Goal: Task Accomplishment & Management: Use online tool/utility

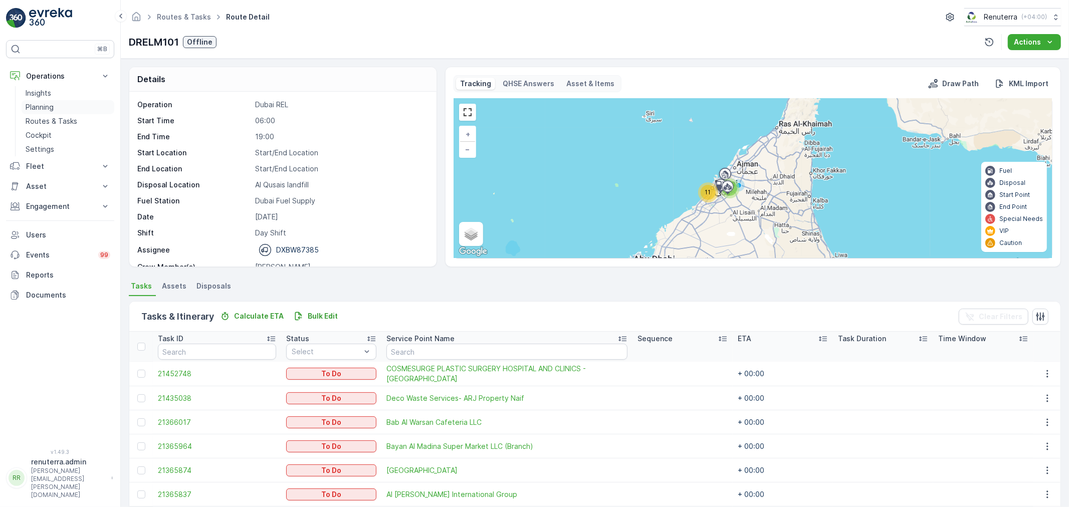
click at [52, 112] on link "Planning" at bounding box center [68, 107] width 93 height 14
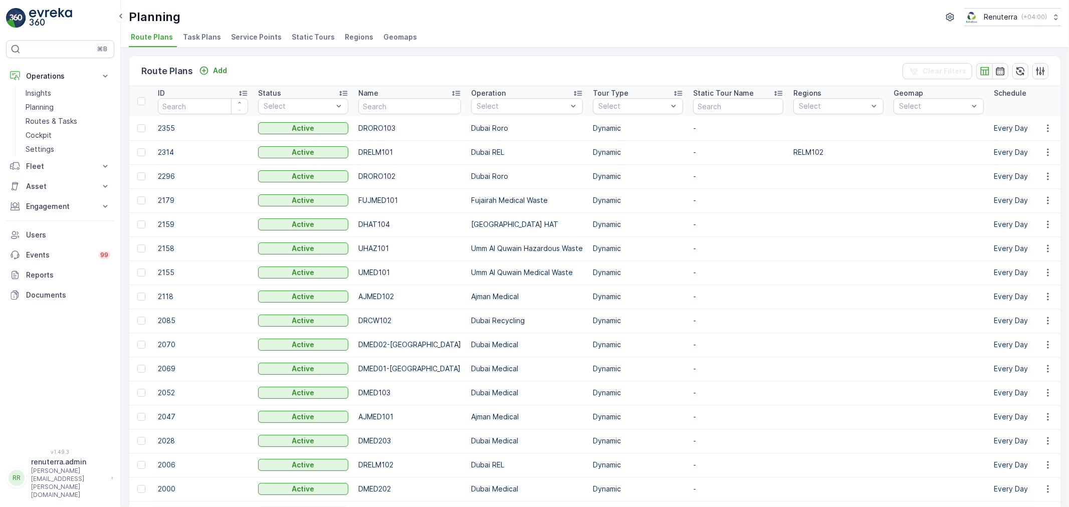
click at [236, 34] on span "Service Points" at bounding box center [256, 37] width 51 height 10
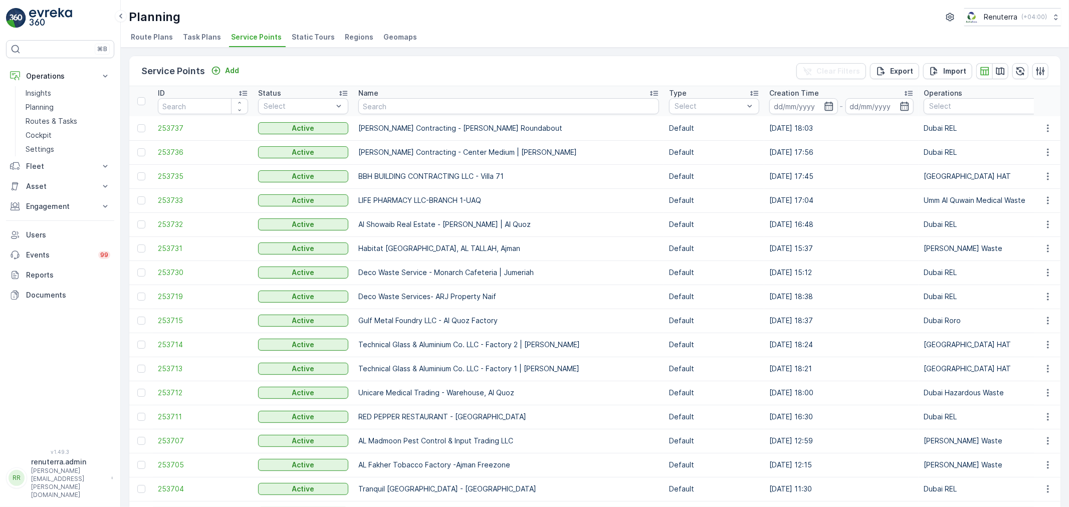
click at [404, 107] on input "text" at bounding box center [508, 106] width 301 height 16
click at [168, 126] on span "253737" at bounding box center [203, 128] width 90 height 10
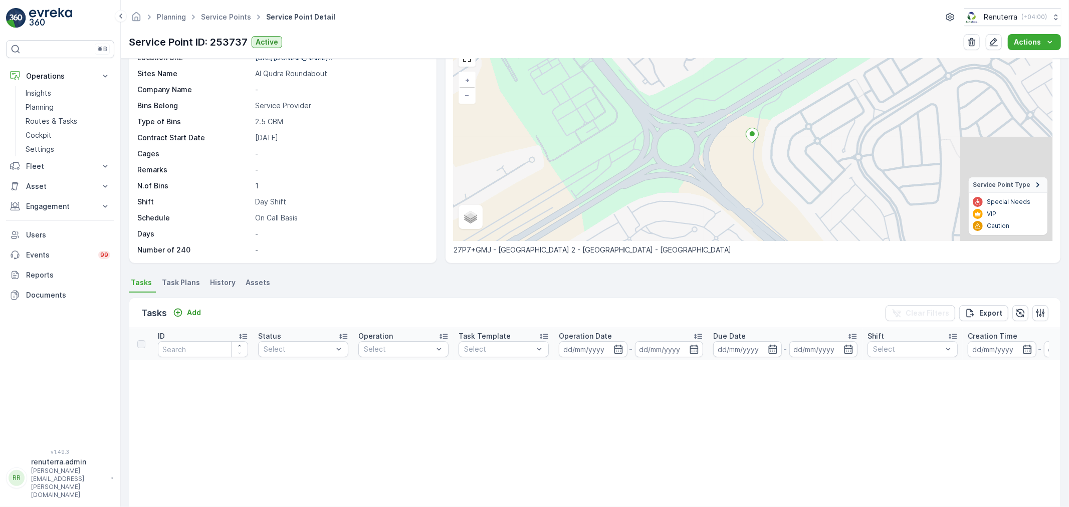
scroll to position [56, 0]
click at [201, 309] on button "Add" at bounding box center [187, 311] width 36 height 12
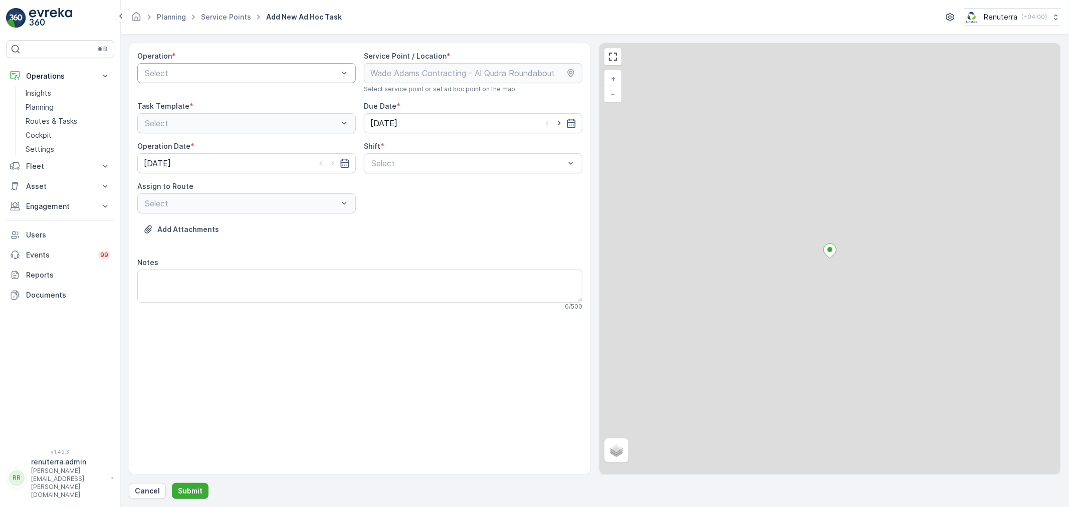
click at [190, 78] on div "Select" at bounding box center [246, 73] width 218 height 20
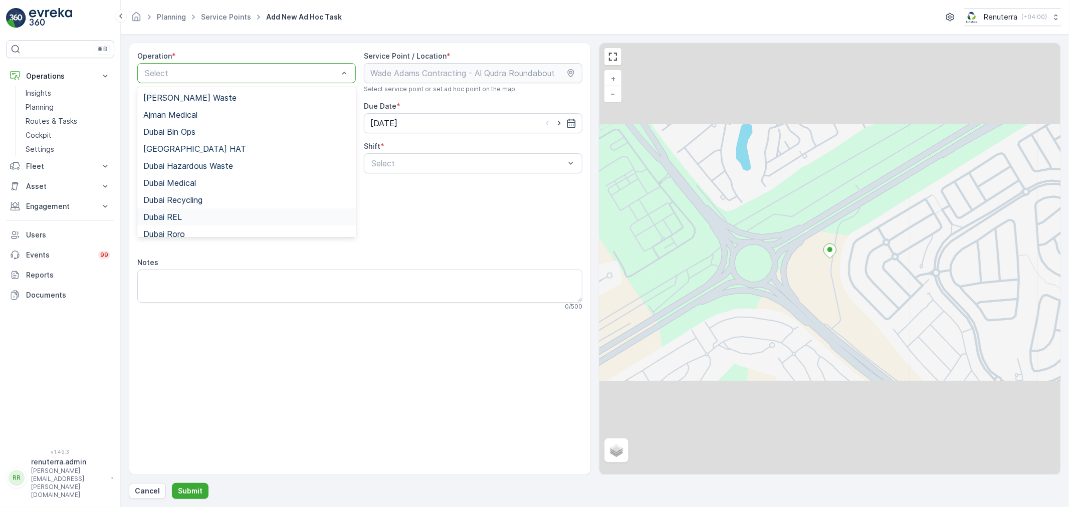
drag, startPoint x: 171, startPoint y: 218, endPoint x: 324, endPoint y: 196, distance: 154.0
click at [178, 216] on span "Dubai REL" at bounding box center [162, 216] width 39 height 9
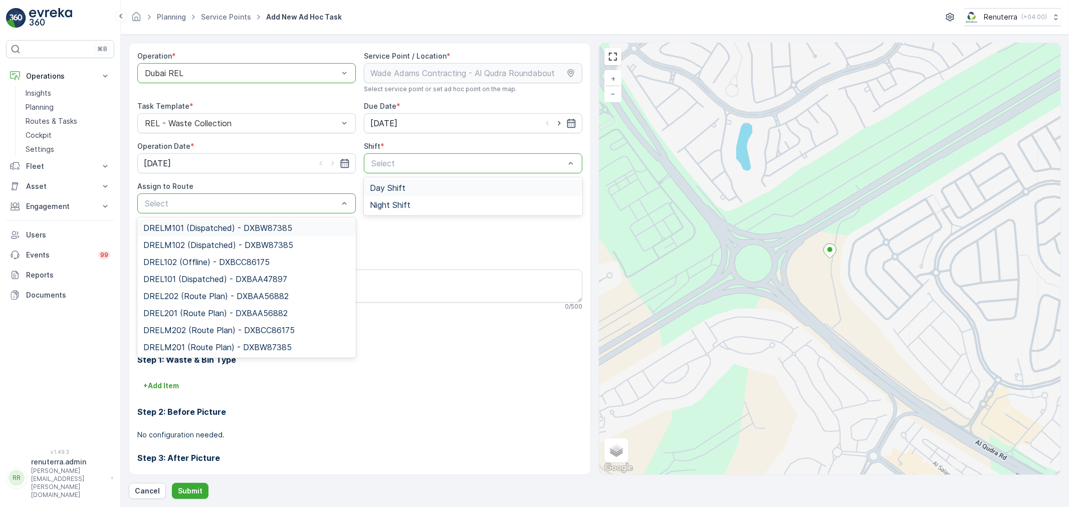
click at [234, 227] on span "DRELM101 (Dispatched) - DXBW87385" at bounding box center [217, 227] width 149 height 9
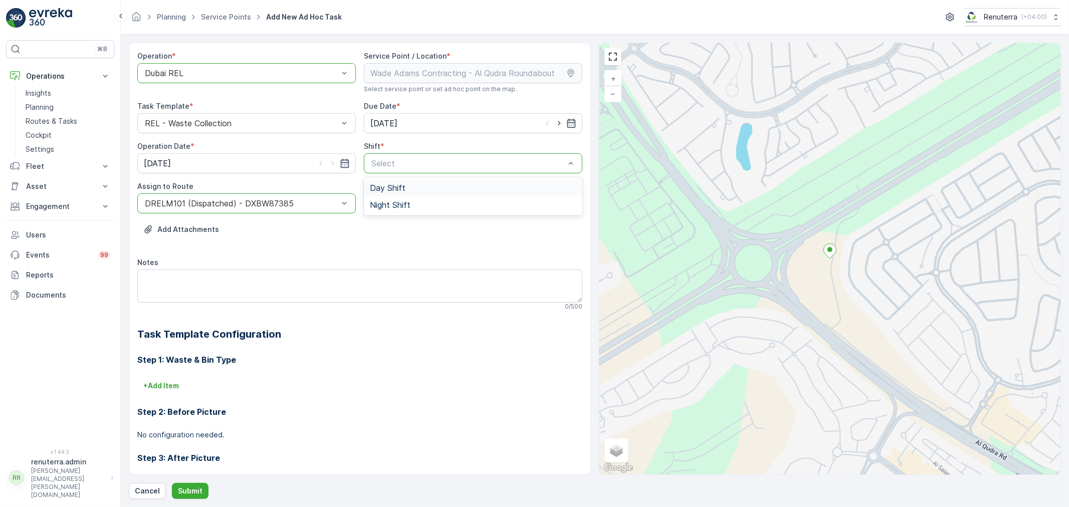
click at [393, 191] on span "Day Shift" at bounding box center [388, 187] width 36 height 9
click at [192, 488] on p "Submit" at bounding box center [190, 491] width 25 height 10
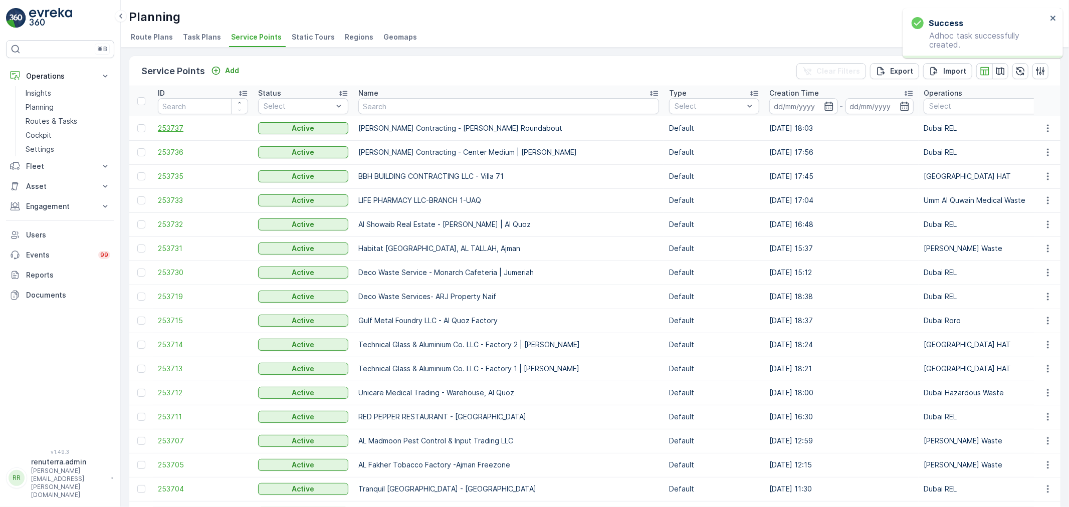
click at [170, 128] on span "253737" at bounding box center [203, 128] width 90 height 10
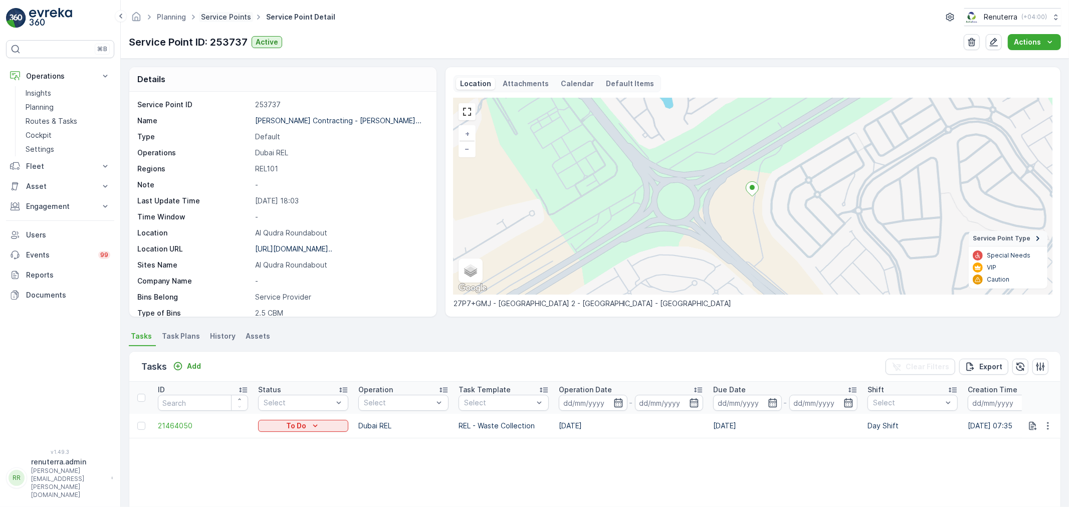
click at [237, 19] on link "Service Points" at bounding box center [226, 17] width 50 height 9
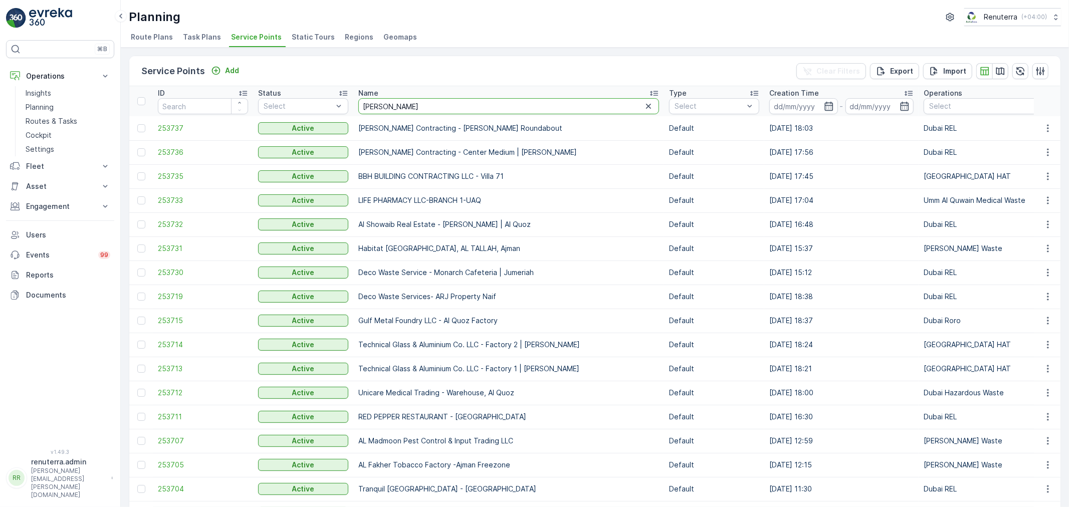
type input "wade adams"
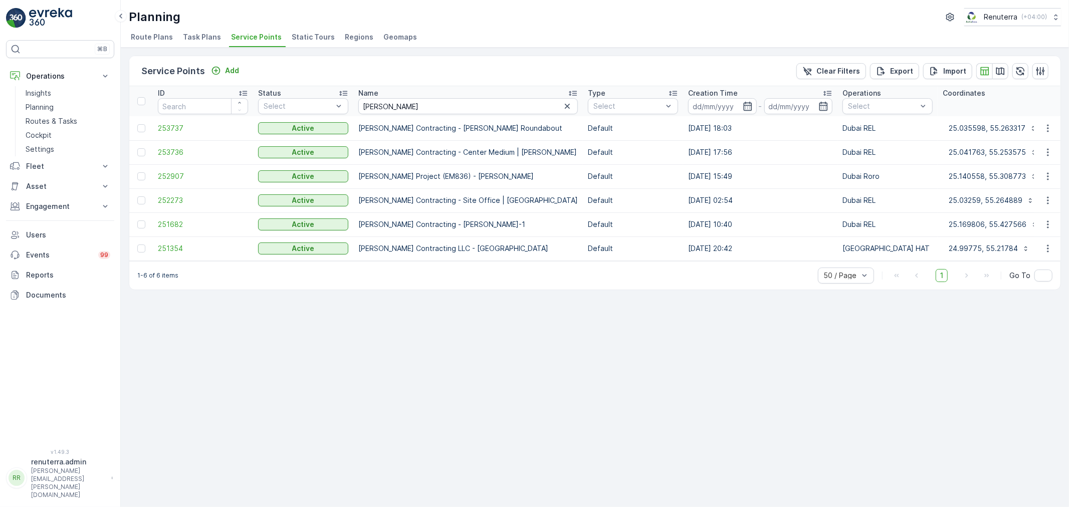
click at [173, 194] on td "252273" at bounding box center [203, 200] width 100 height 24
click at [173, 196] on span "252273" at bounding box center [203, 200] width 90 height 10
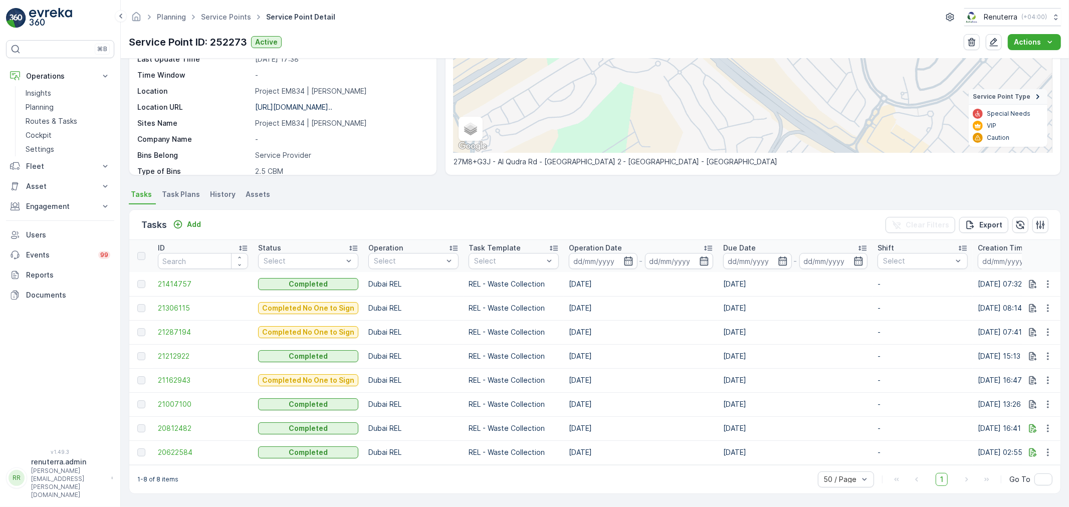
scroll to position [146, 0]
click at [170, 281] on span "21414757" at bounding box center [203, 284] width 90 height 10
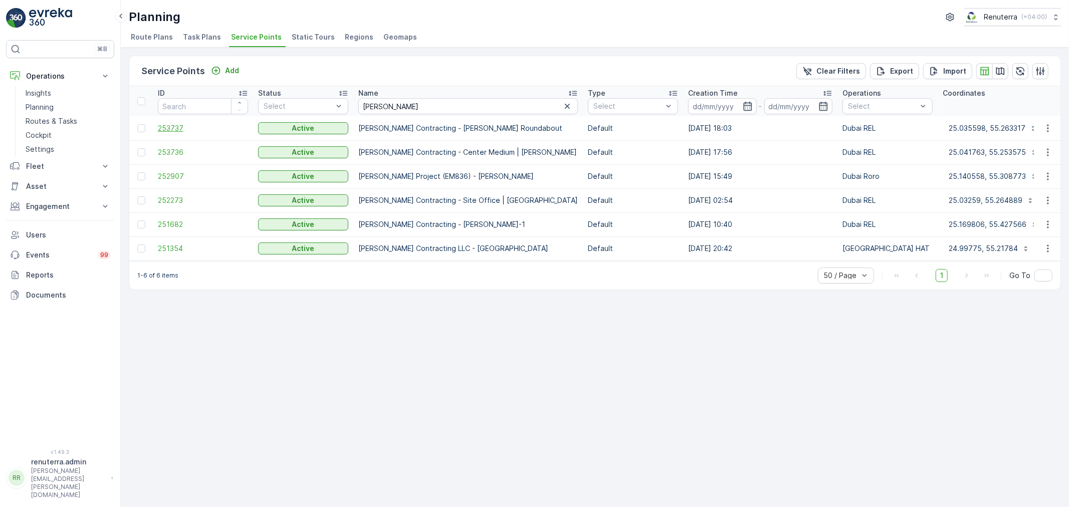
click at [166, 130] on span "253737" at bounding box center [203, 128] width 90 height 10
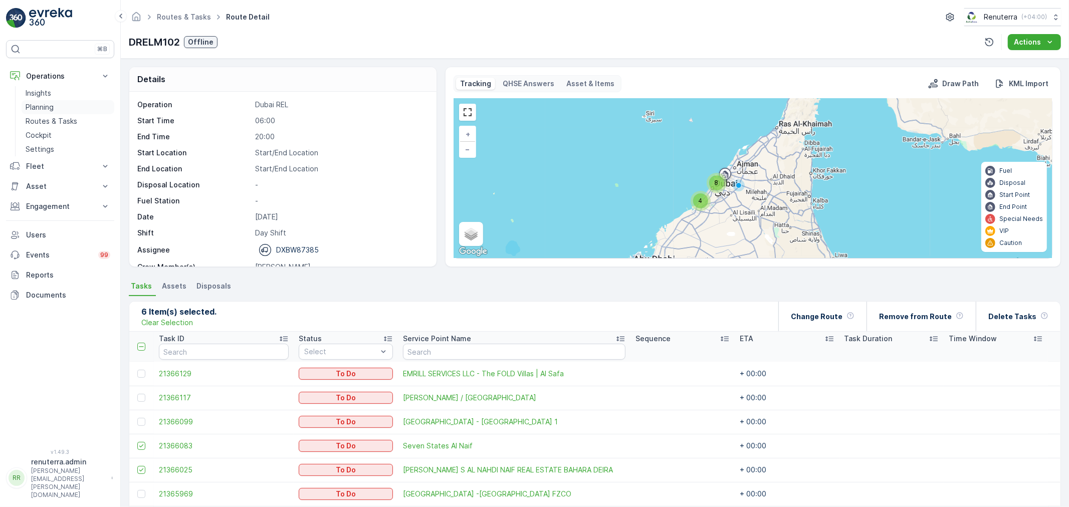
click at [59, 104] on link "Planning" at bounding box center [68, 107] width 93 height 14
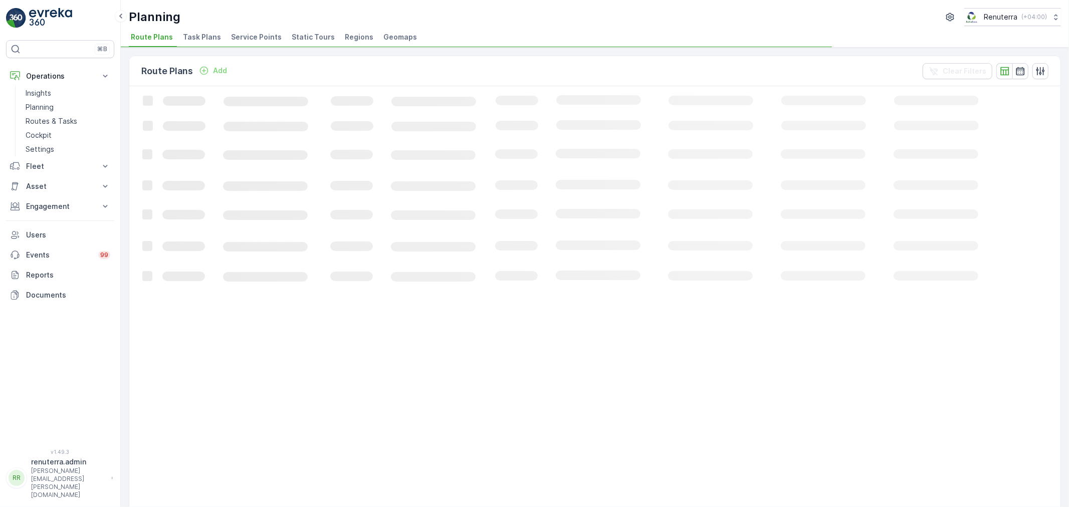
click at [266, 41] on span "Service Points" at bounding box center [256, 37] width 51 height 10
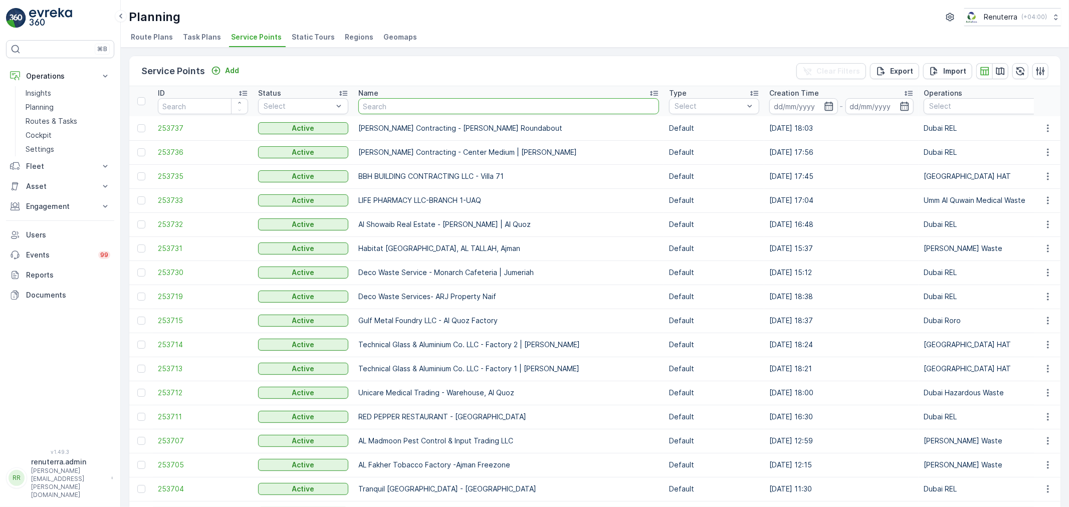
click at [391, 106] on input "text" at bounding box center [508, 106] width 301 height 16
type input "Royal"
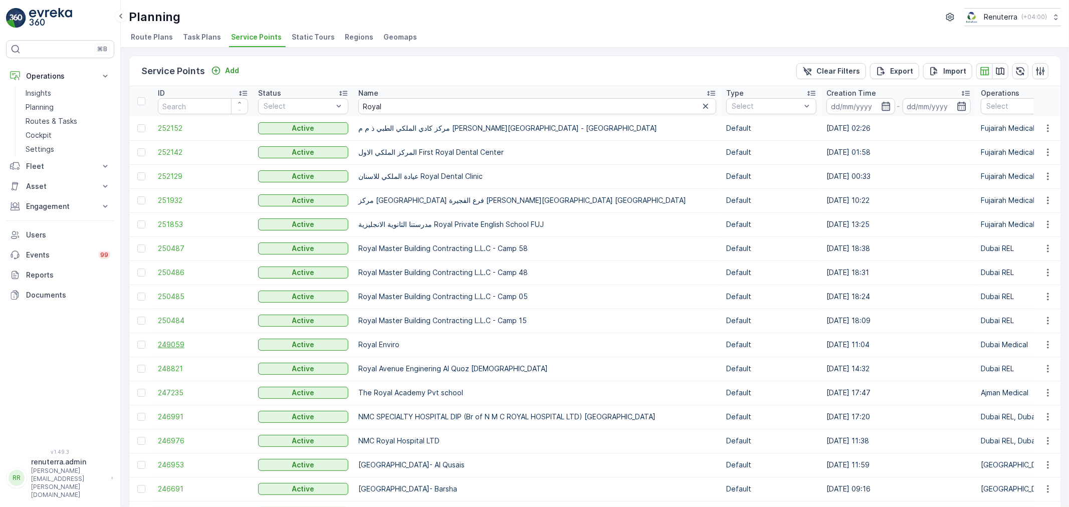
click at [173, 342] on span "249059" at bounding box center [203, 345] width 90 height 10
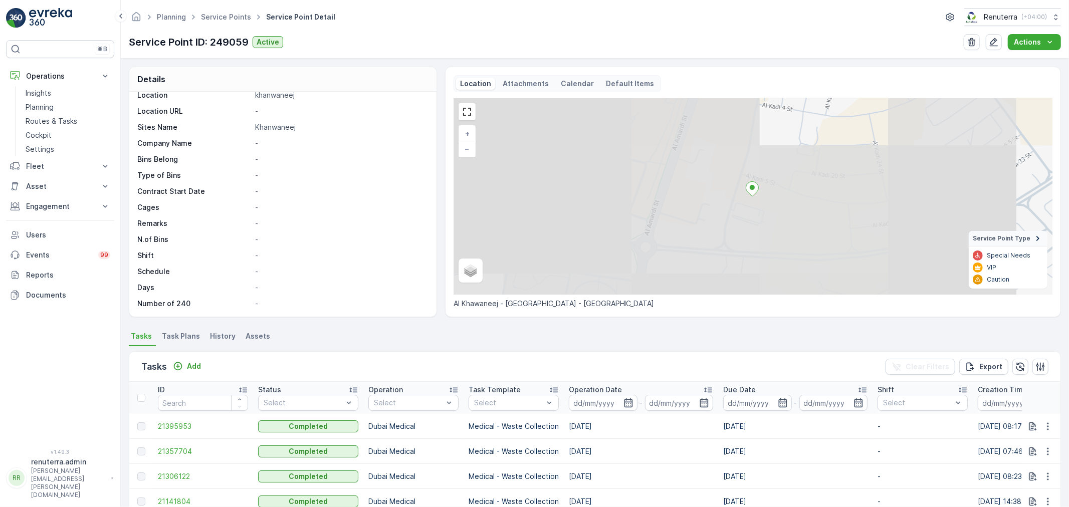
scroll to position [167, 0]
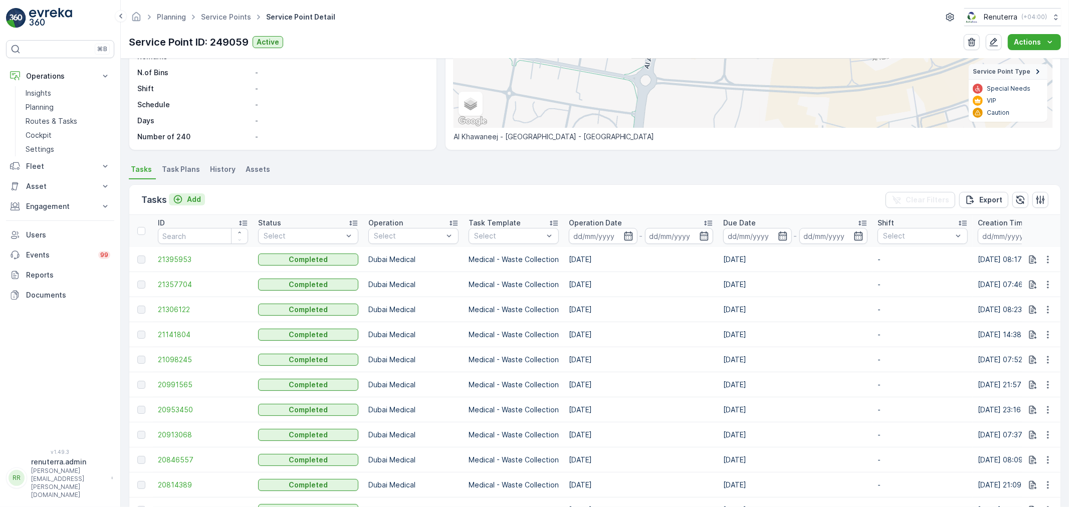
click at [189, 196] on p "Add" at bounding box center [194, 199] width 14 height 10
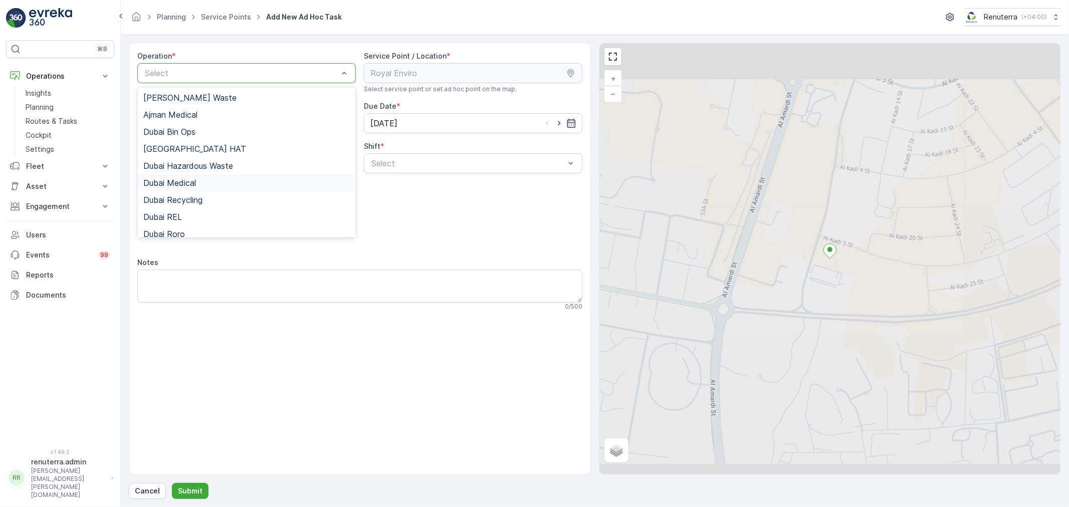
drag, startPoint x: 204, startPoint y: 184, endPoint x: 252, endPoint y: 181, distance: 48.7
click at [206, 184] on div "Dubai Medical" at bounding box center [246, 182] width 206 height 9
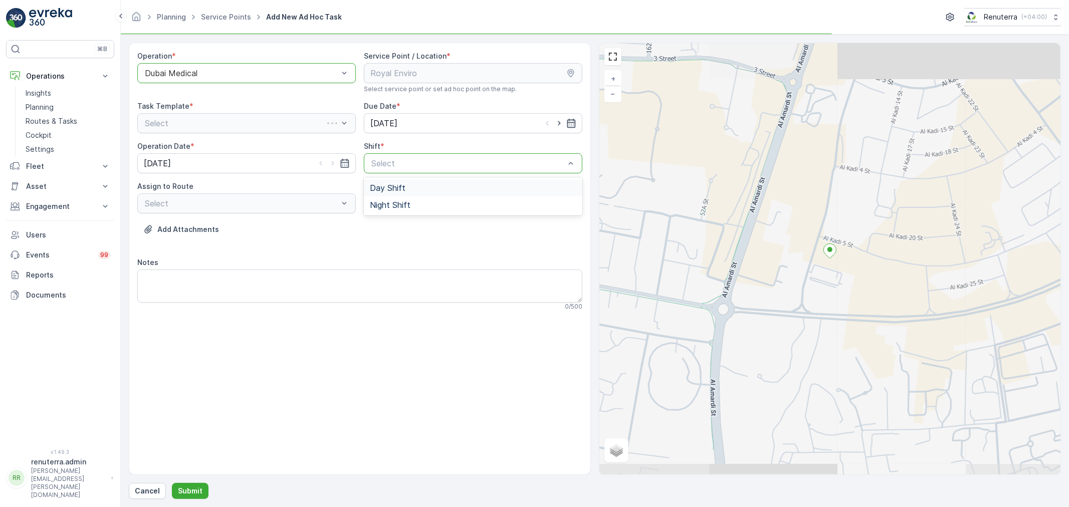
drag, startPoint x: 445, startPoint y: 154, endPoint x: 430, endPoint y: 172, distance: 23.5
click at [443, 155] on div "Select" at bounding box center [473, 163] width 218 height 20
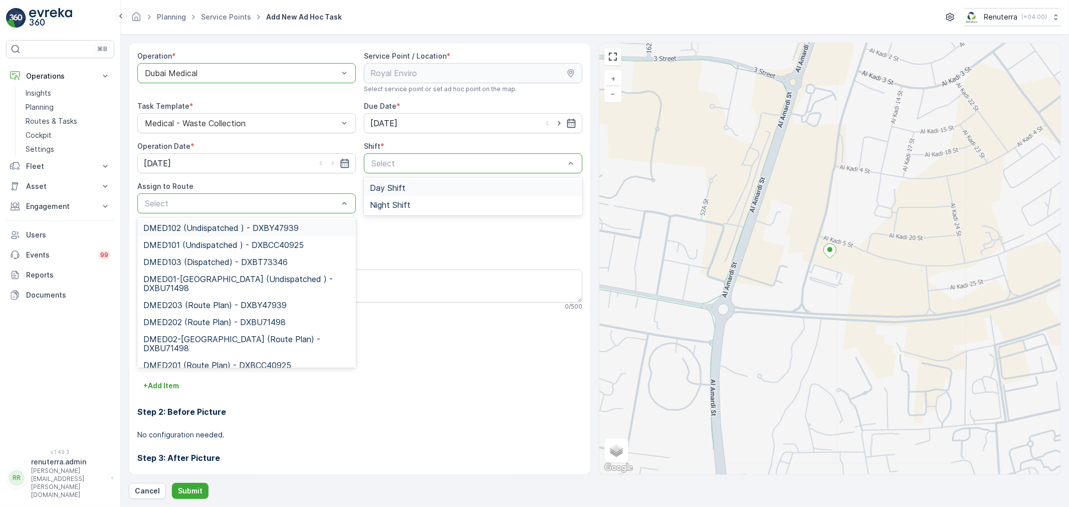
click at [399, 195] on div "Day Shift" at bounding box center [473, 187] width 218 height 17
click at [194, 281] on span "DMED01-Khawaneej Yard (Undispatched ) - DXBU71498" at bounding box center [246, 284] width 206 height 18
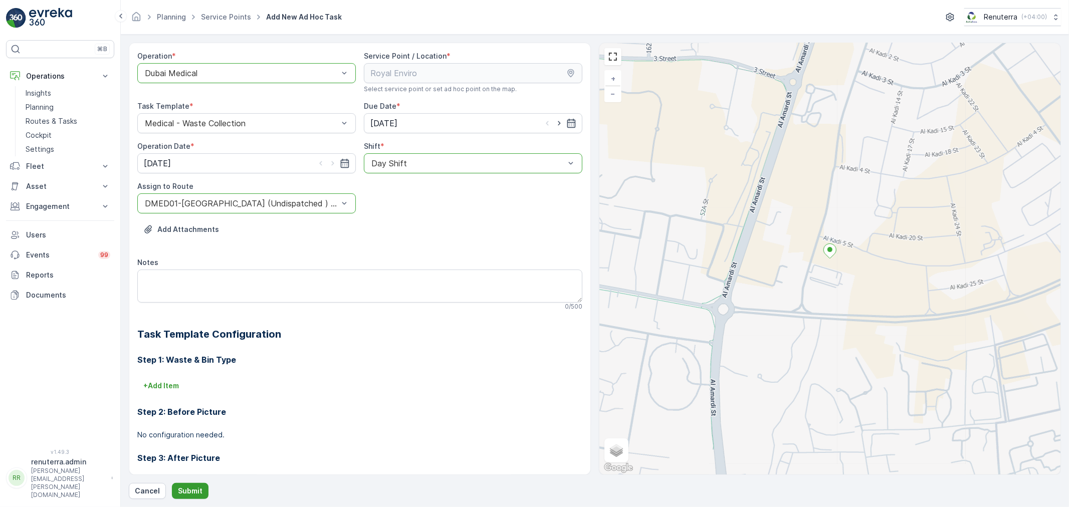
click at [190, 486] on p "Submit" at bounding box center [190, 491] width 25 height 10
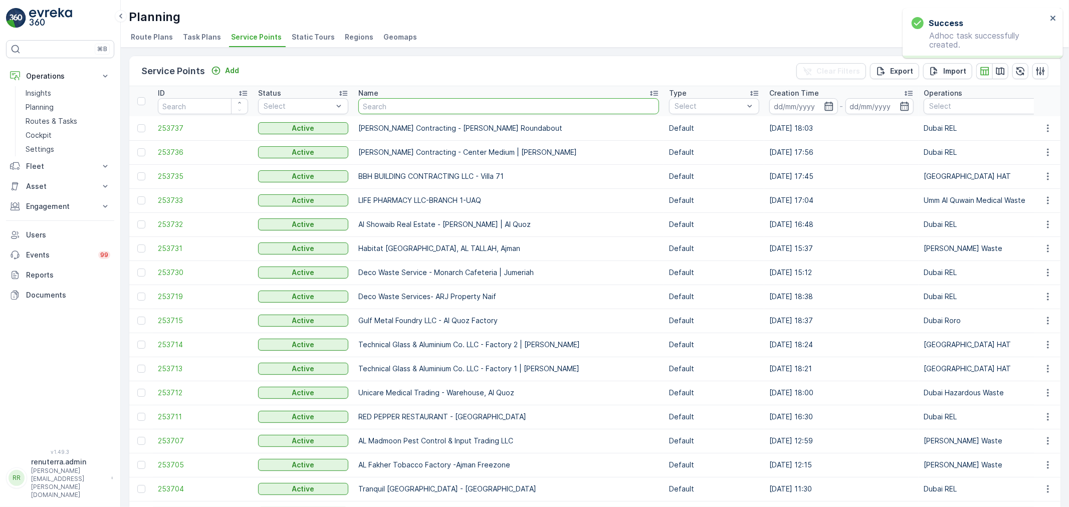
drag, startPoint x: 388, startPoint y: 102, endPoint x: 373, endPoint y: 74, distance: 32.3
click at [384, 100] on input "text" at bounding box center [508, 106] width 301 height 16
type input "royal env"
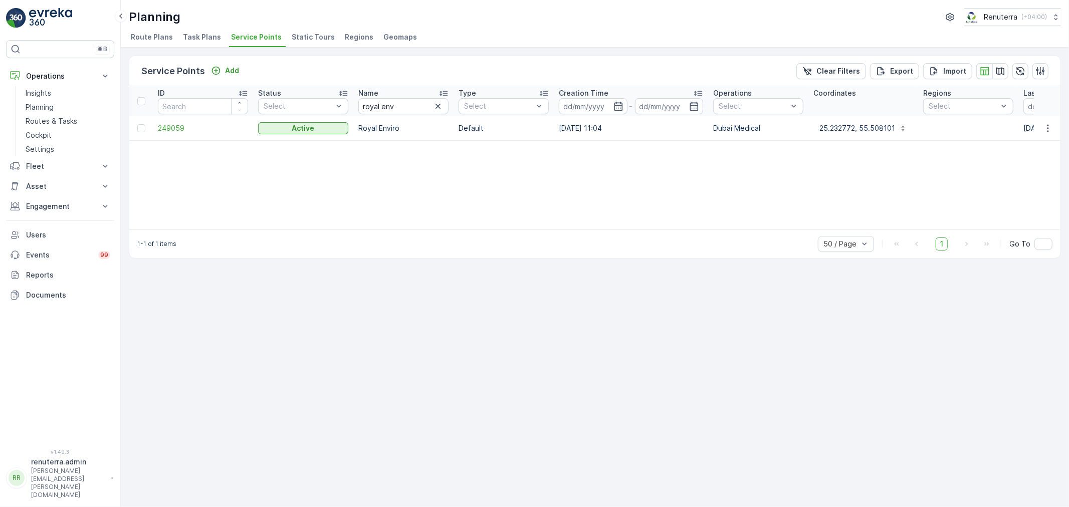
click at [166, 133] on td "249059" at bounding box center [203, 128] width 100 height 24
click at [181, 124] on span "249059" at bounding box center [203, 128] width 90 height 10
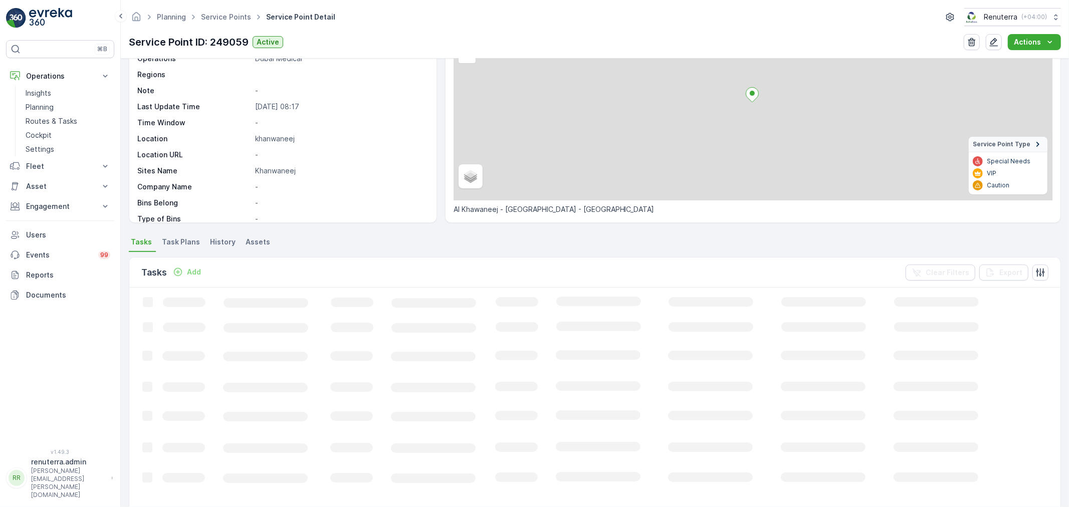
scroll to position [111, 0]
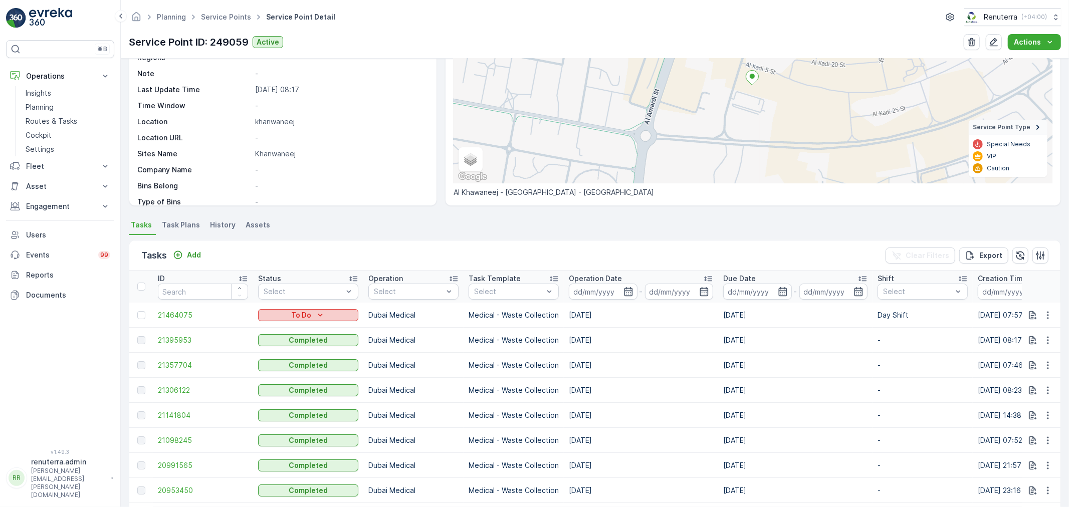
click at [269, 313] on div "To Do" at bounding box center [308, 315] width 92 height 10
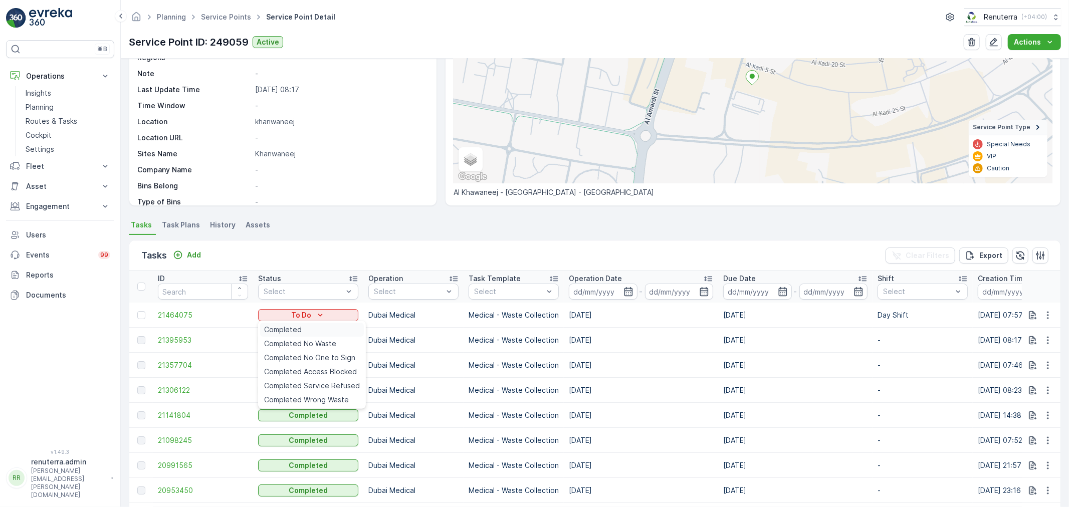
click at [280, 334] on span "Completed" at bounding box center [283, 330] width 38 height 10
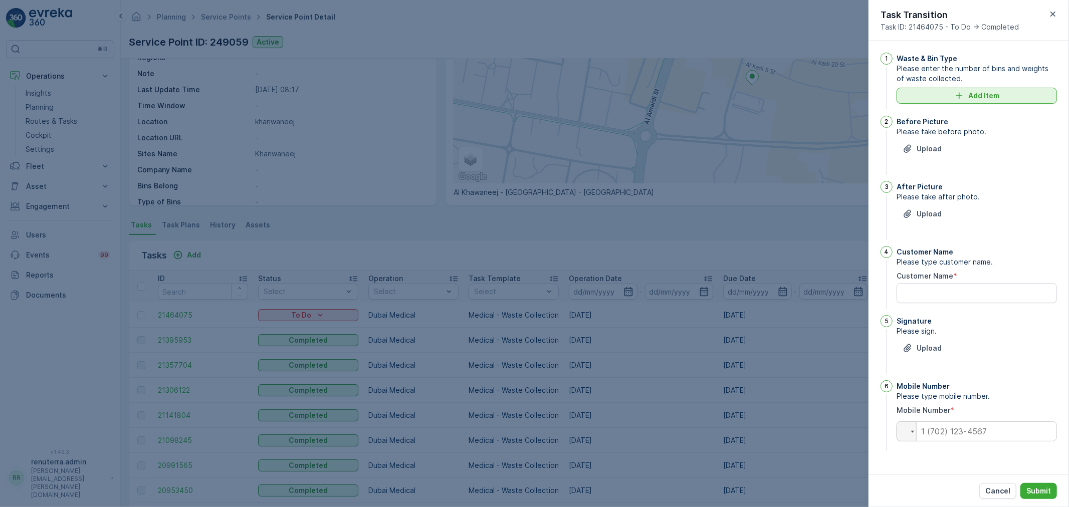
click at [952, 100] on div "Add Item" at bounding box center [976, 96] width 148 height 10
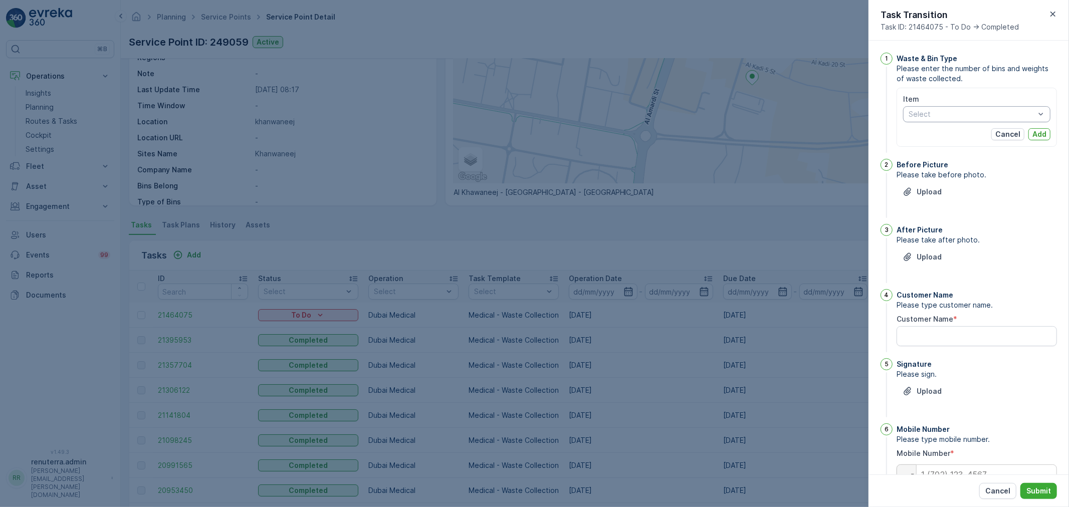
click at [951, 121] on div "Select" at bounding box center [976, 114] width 147 height 16
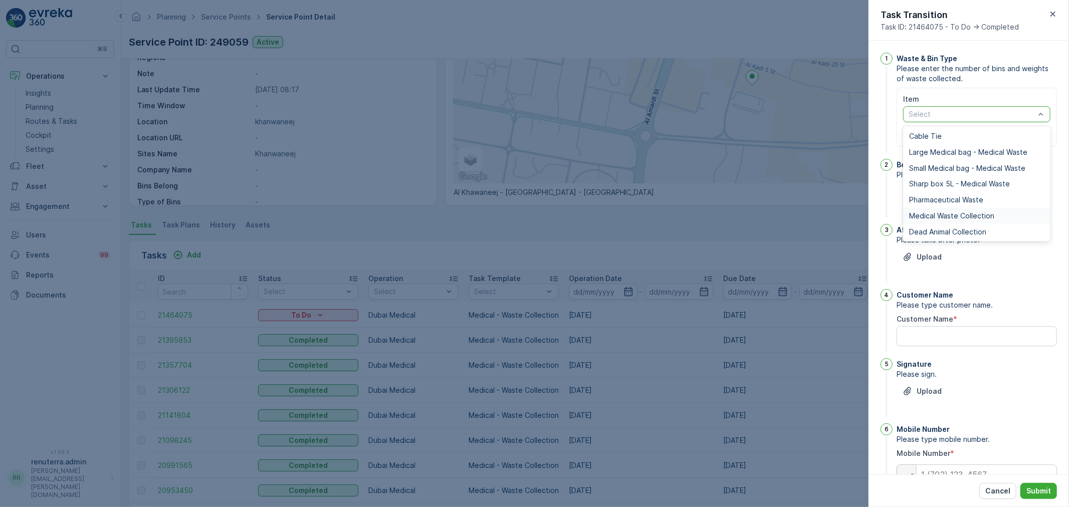
click at [934, 213] on span "Medical Waste Collection" at bounding box center [951, 216] width 85 height 8
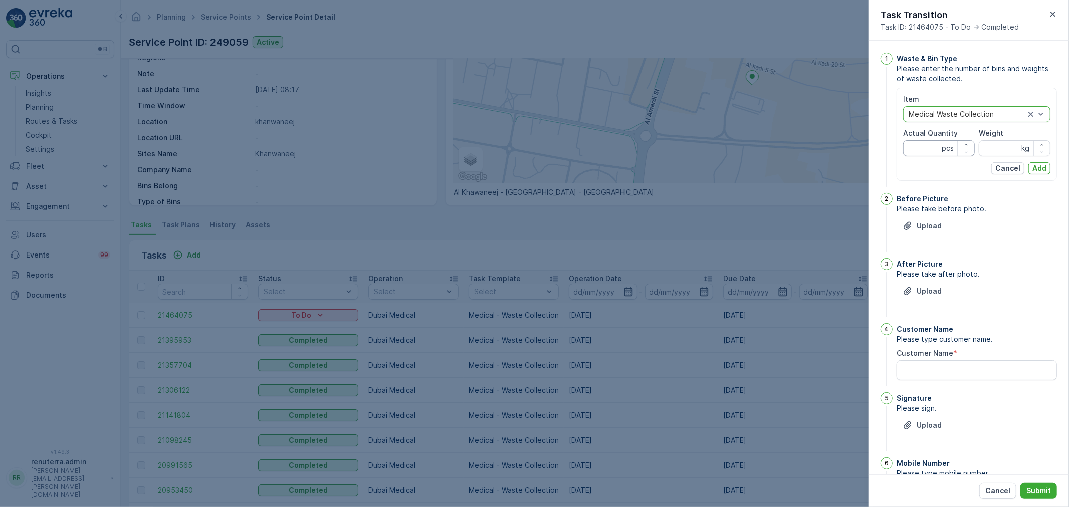
click at [932, 145] on Quantity "Actual Quantity" at bounding box center [939, 148] width 72 height 16
type Quantity "21"
drag, startPoint x: 997, startPoint y: 153, endPoint x: 996, endPoint y: 143, distance: 10.1
click at [998, 152] on input "Weight" at bounding box center [1014, 148] width 72 height 16
type input "76"
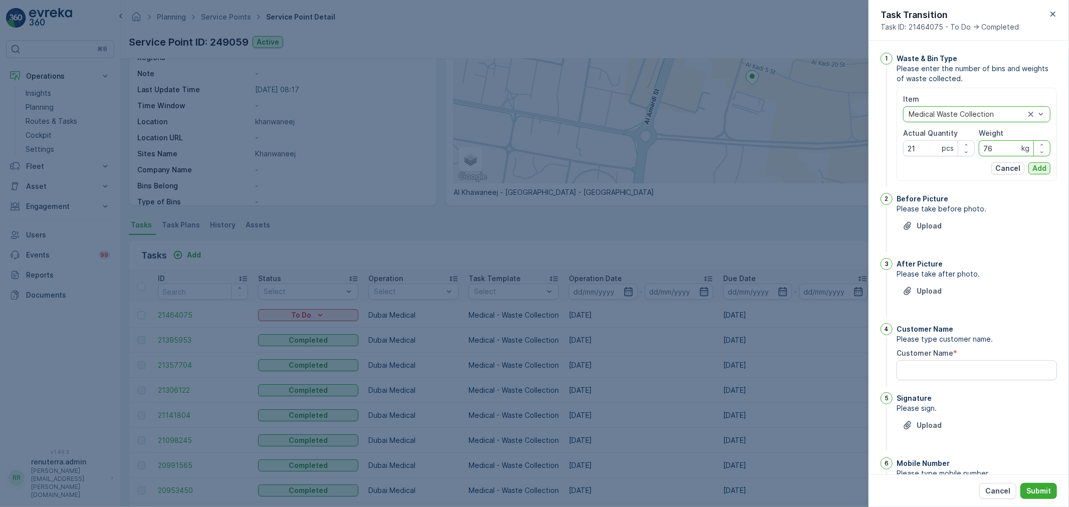
click at [1032, 166] on p "Add" at bounding box center [1039, 168] width 14 height 10
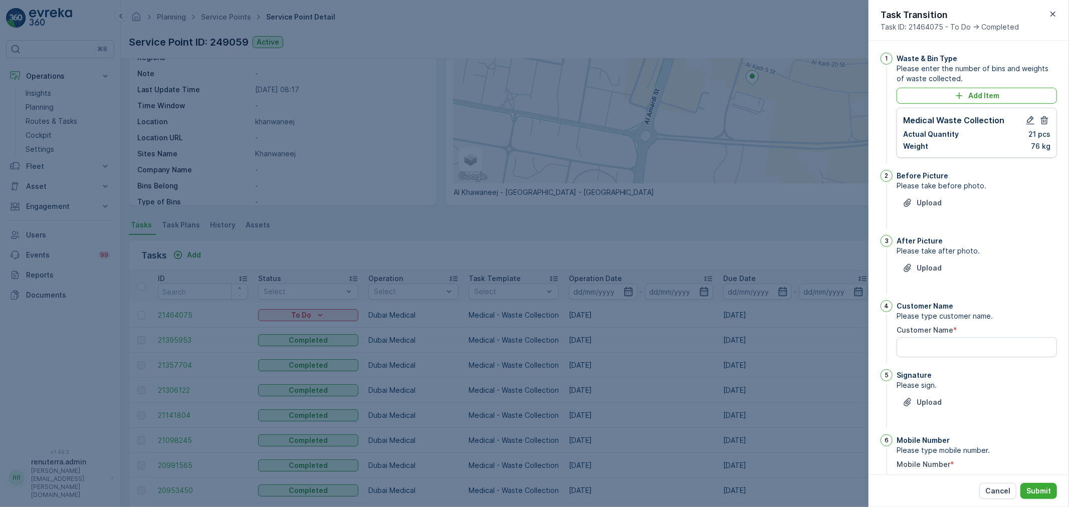
click at [915, 194] on div "Before Picture Please take before photo. Upload" at bounding box center [976, 200] width 160 height 61
click at [917, 199] on p "Upload" at bounding box center [928, 203] width 25 height 10
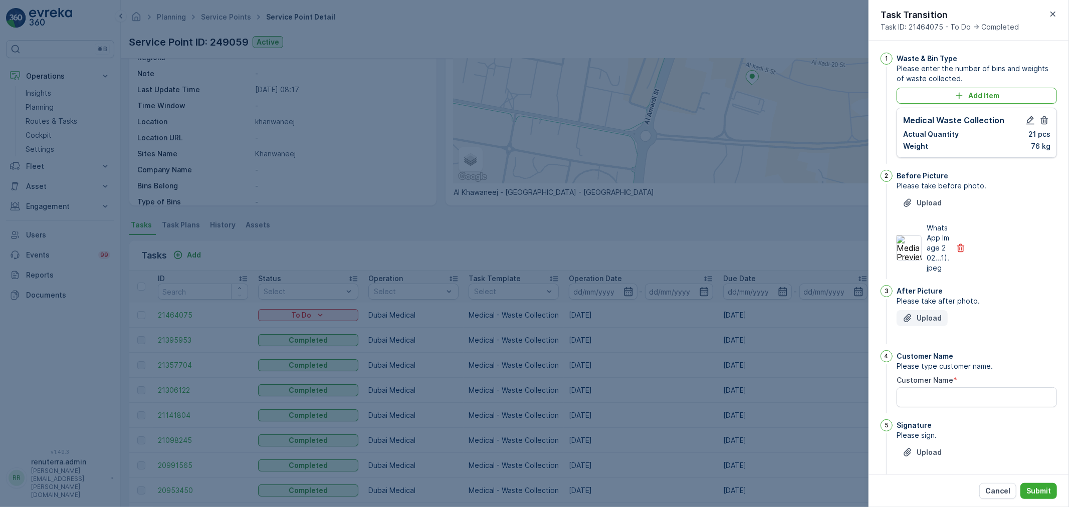
click at [914, 323] on div "Upload" at bounding box center [921, 318] width 39 height 10
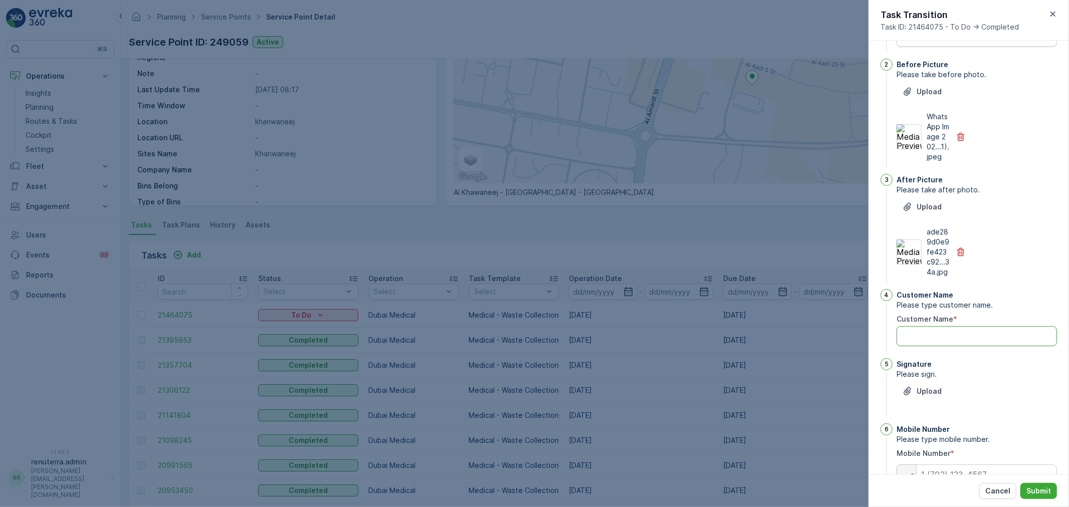
drag, startPoint x: 962, startPoint y: 358, endPoint x: 956, endPoint y: 342, distance: 17.3
click at [962, 346] on Name "Customer Name" at bounding box center [976, 336] width 160 height 20
type Name "joyal"
click at [918, 396] on p "Upload" at bounding box center [928, 391] width 25 height 10
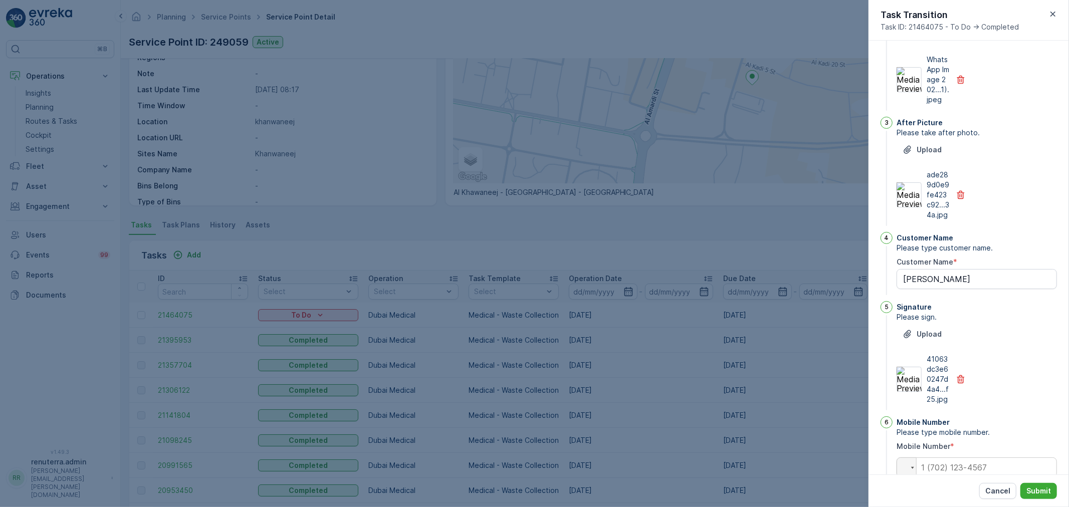
scroll to position [215, 0]
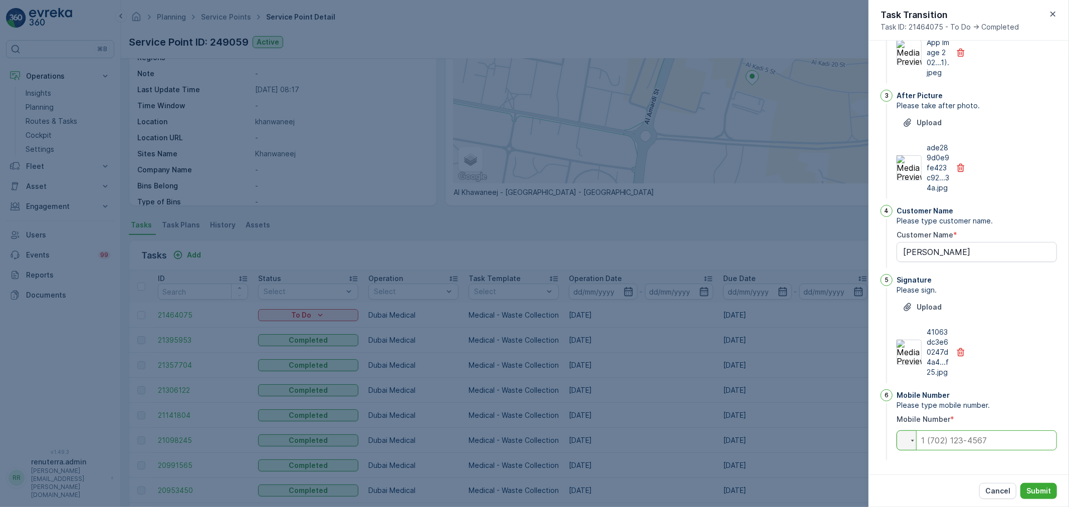
click at [948, 448] on input "tel" at bounding box center [976, 440] width 160 height 20
type input "0501131878"
click at [1046, 490] on p "Submit" at bounding box center [1038, 491] width 25 height 10
